Goal: Check status: Check status

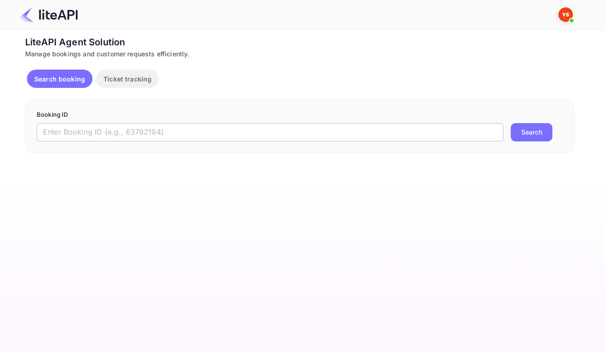
click at [283, 138] on input "text" at bounding box center [270, 132] width 467 height 18
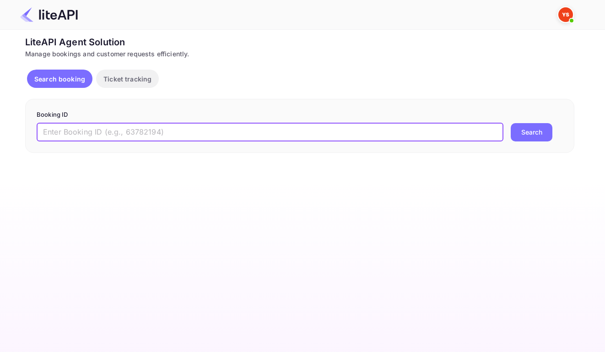
paste input "8453124"
type input "8453124"
click at [535, 136] on button "Search" at bounding box center [532, 132] width 42 height 18
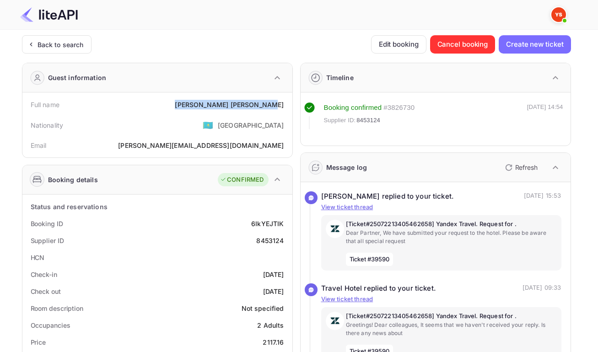
drag, startPoint x: 215, startPoint y: 106, endPoint x: 280, endPoint y: 110, distance: 65.1
click at [280, 109] on div "[PERSON_NAME]" at bounding box center [229, 105] width 109 height 10
copy div "[PERSON_NAME]"
drag, startPoint x: 249, startPoint y: 228, endPoint x: 281, endPoint y: 233, distance: 32.4
click at [281, 232] on div "Booking ID 6IkYEJTIK" at bounding box center [157, 223] width 263 height 17
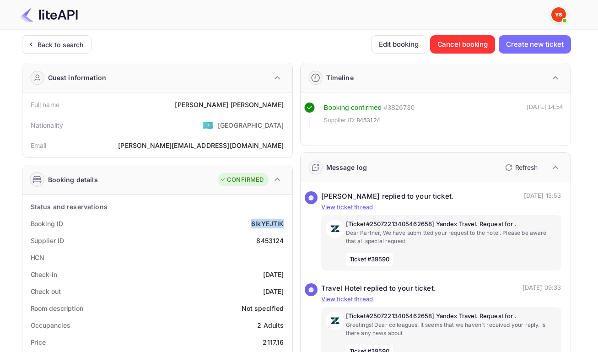
copy div "6IkYEJTIK"
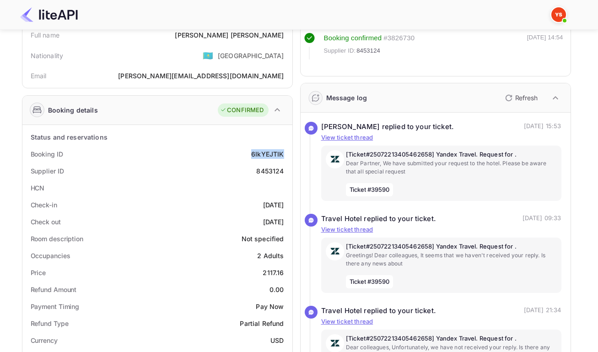
scroll to position [78, 0]
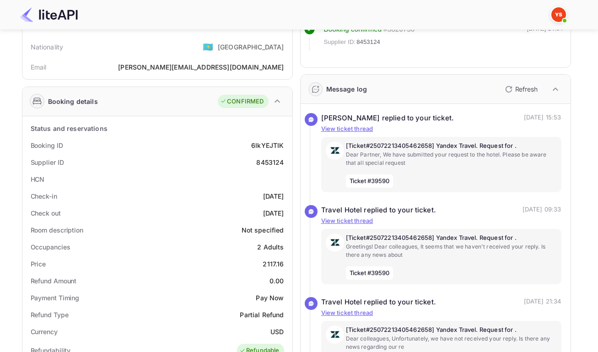
click at [264, 167] on div "8453124" at bounding box center [269, 162] width 27 height 10
copy div "8453124"
